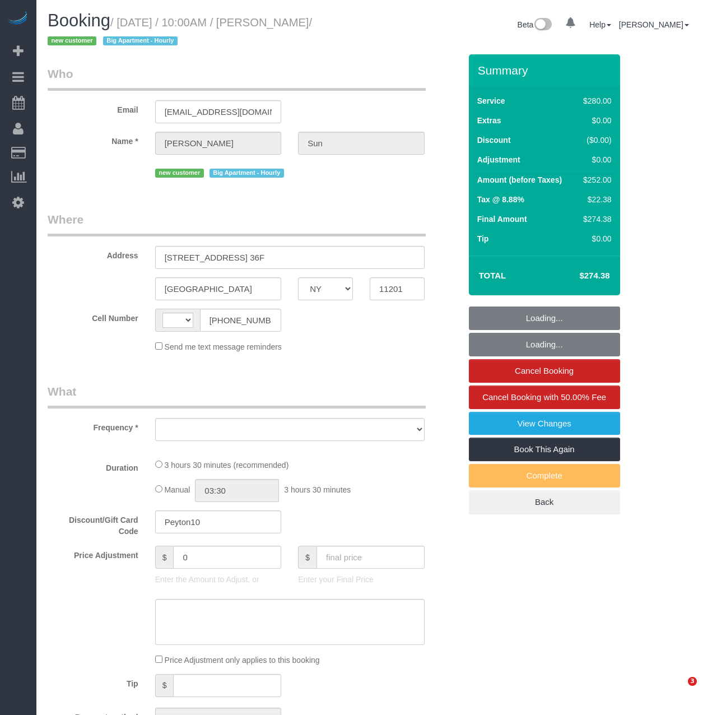
select select "NY"
select select "210"
select select "number:56"
select select "number:75"
select select "number:15"
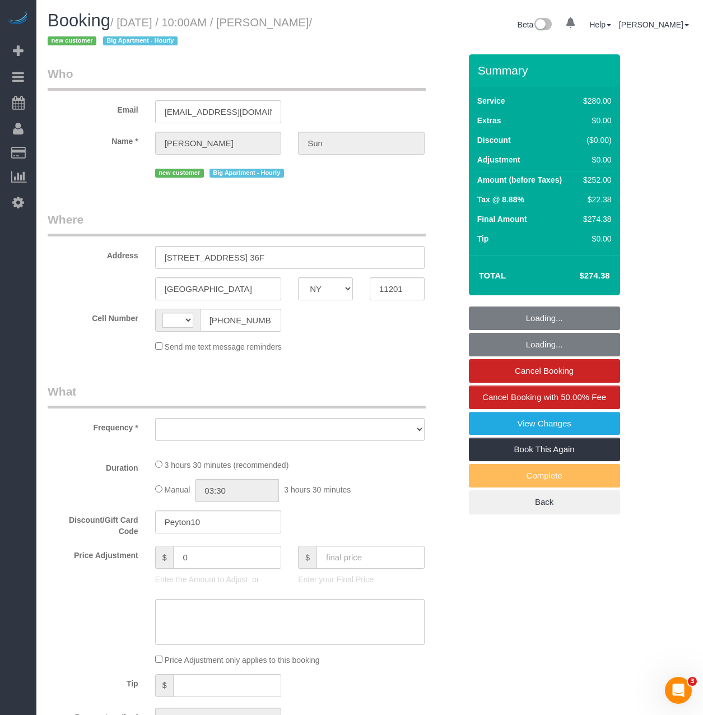
select select "number:5"
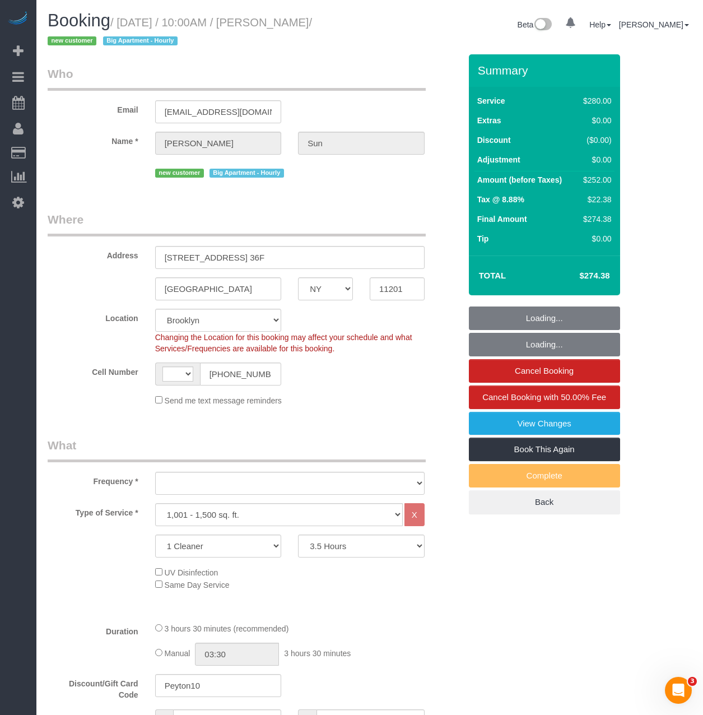
select select "string:[GEOGRAPHIC_DATA]"
select select "object:901"
select select "string:stripe-pm_1RuCGK4VGloSiKo7L4cBGUD1"
select select "spot1"
select select "object:1313"
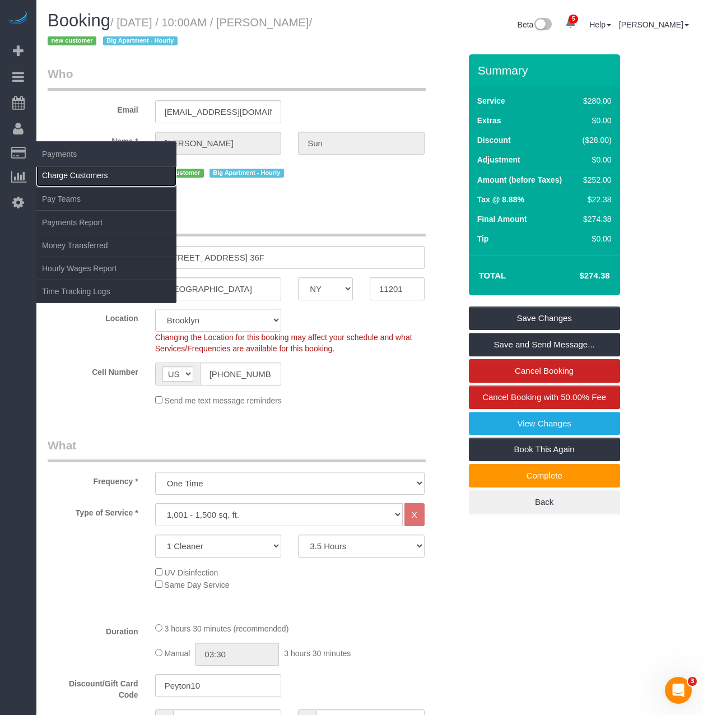
click at [66, 174] on link "Charge Customers" at bounding box center [106, 175] width 140 height 22
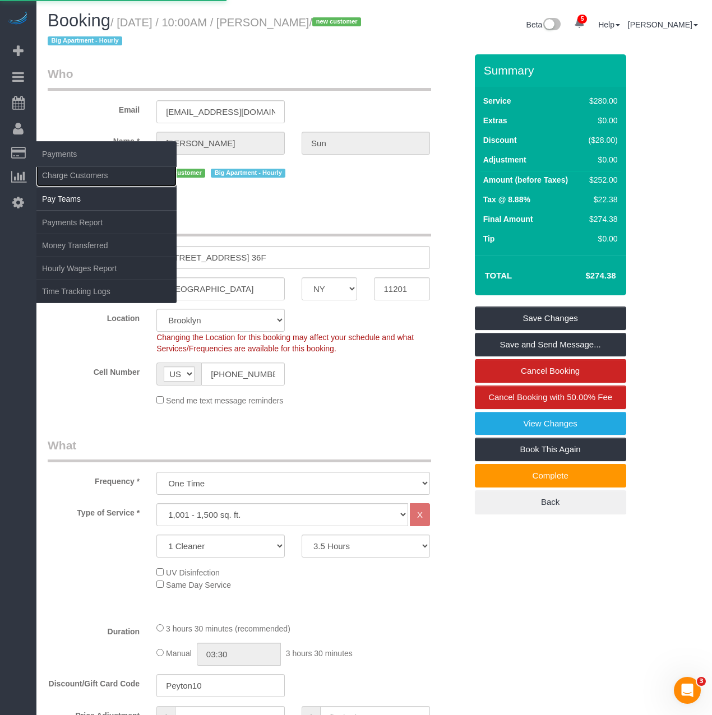
select select
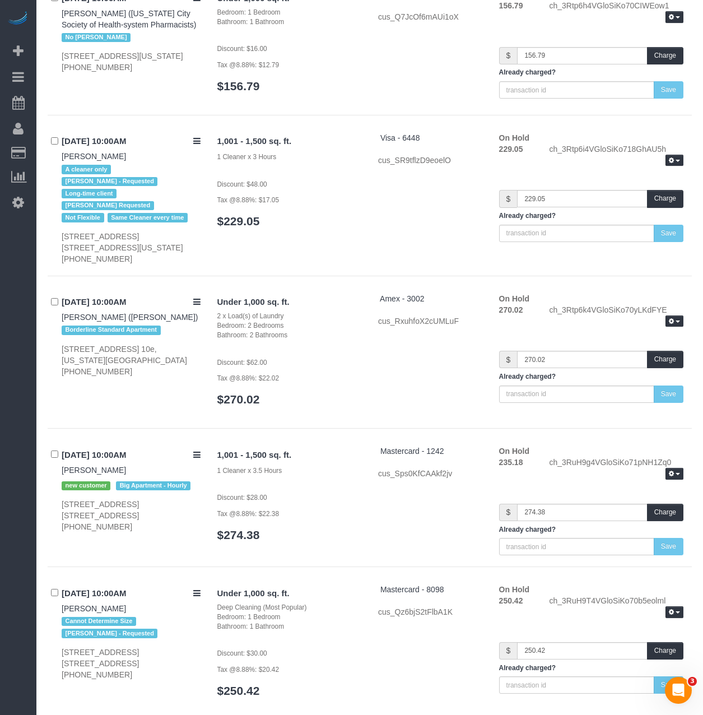
scroll to position [673, 0]
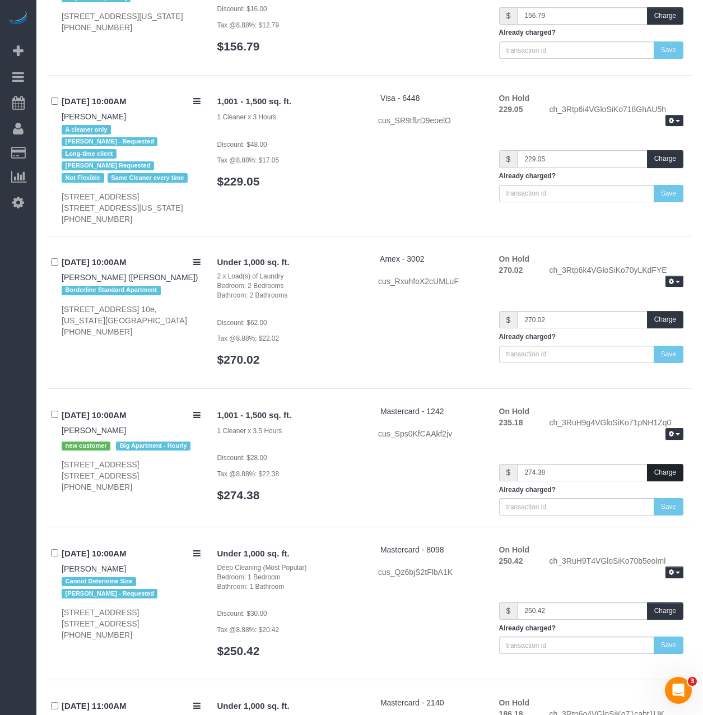
click at [670, 476] on button "Charge" at bounding box center [665, 472] width 36 height 17
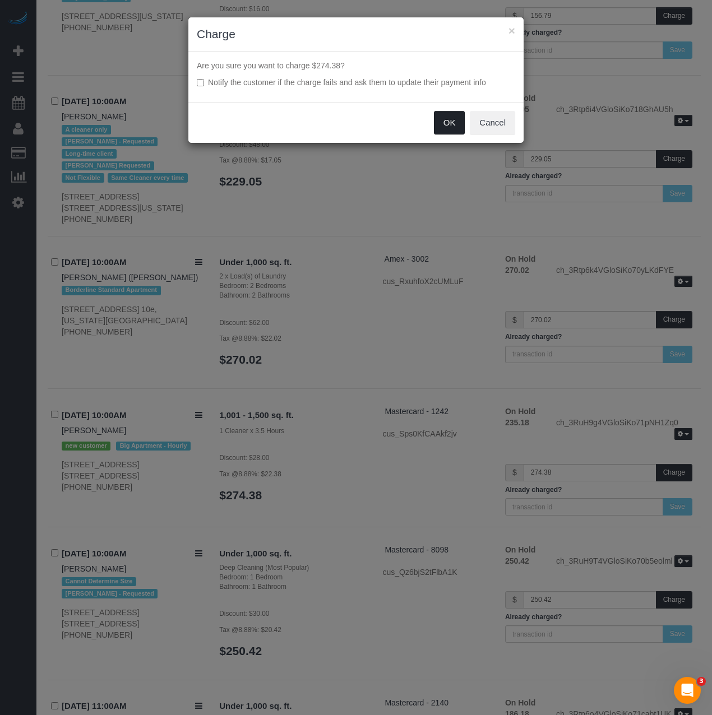
click at [451, 123] on button "OK" at bounding box center [449, 123] width 31 height 24
